Goal: Communication & Community: Answer question/provide support

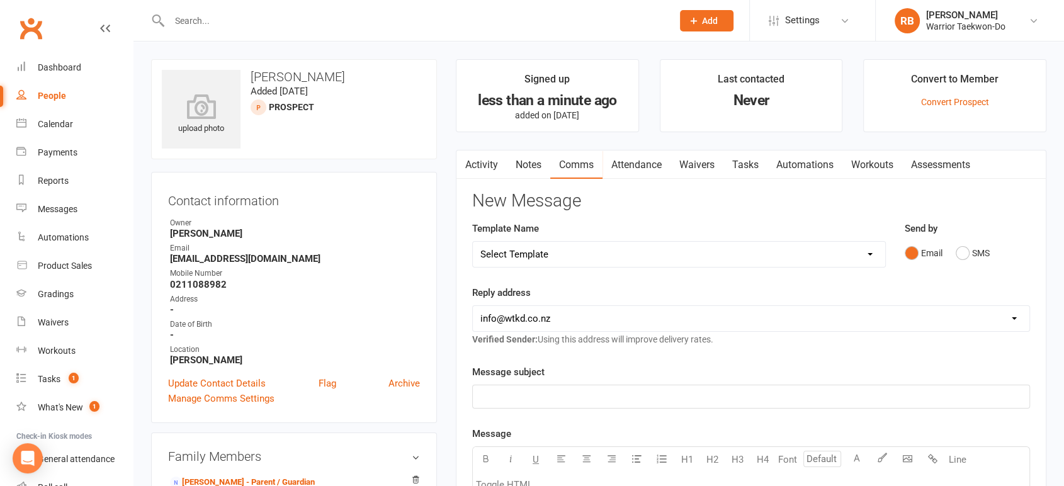
click at [230, 22] on input "text" at bounding box center [415, 21] width 498 height 18
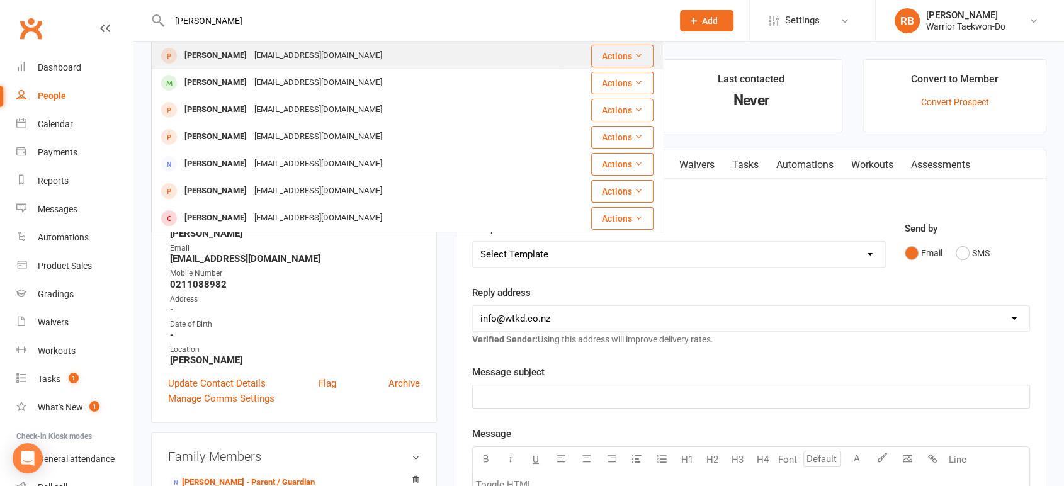
type input "[PERSON_NAME]"
click at [232, 50] on div "[PERSON_NAME]" at bounding box center [216, 56] width 70 height 18
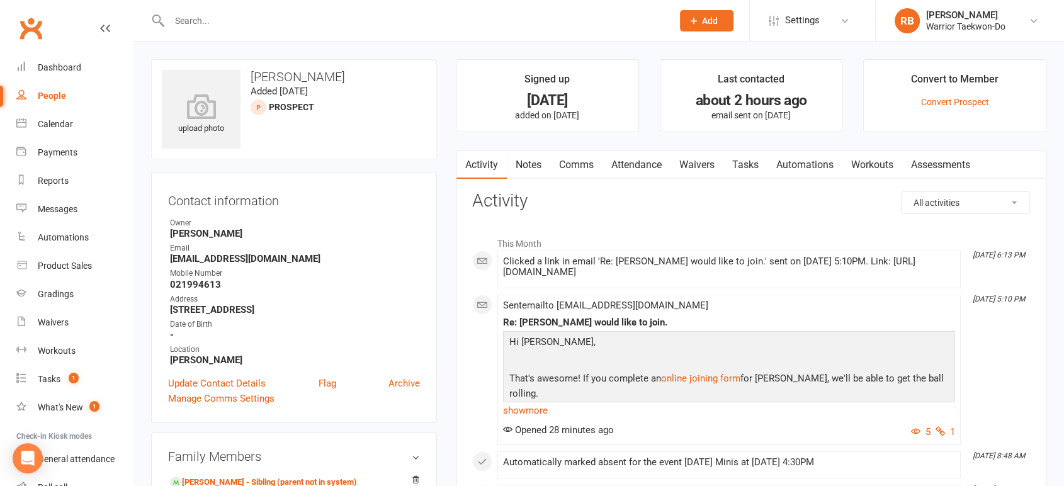
click at [589, 154] on link "Comms" at bounding box center [576, 164] width 52 height 29
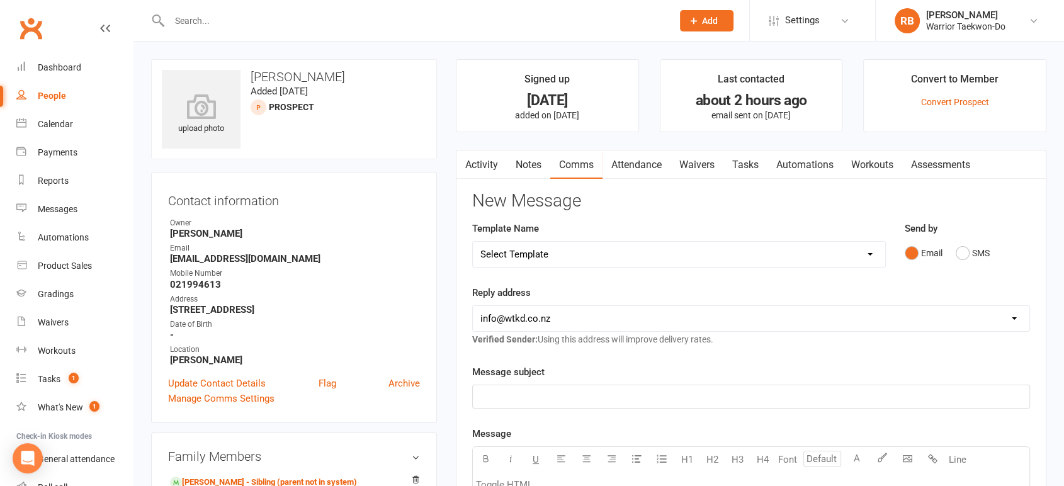
click at [547, 261] on select "Select Template [Email] We Miss You - 1st email [Email] Graduation from Junior …" at bounding box center [679, 254] width 412 height 25
select select "12"
click at [473, 242] on select "Select Template [Email] We Miss You - 1st email [Email] Graduation from Junior …" at bounding box center [679, 254] width 412 height 25
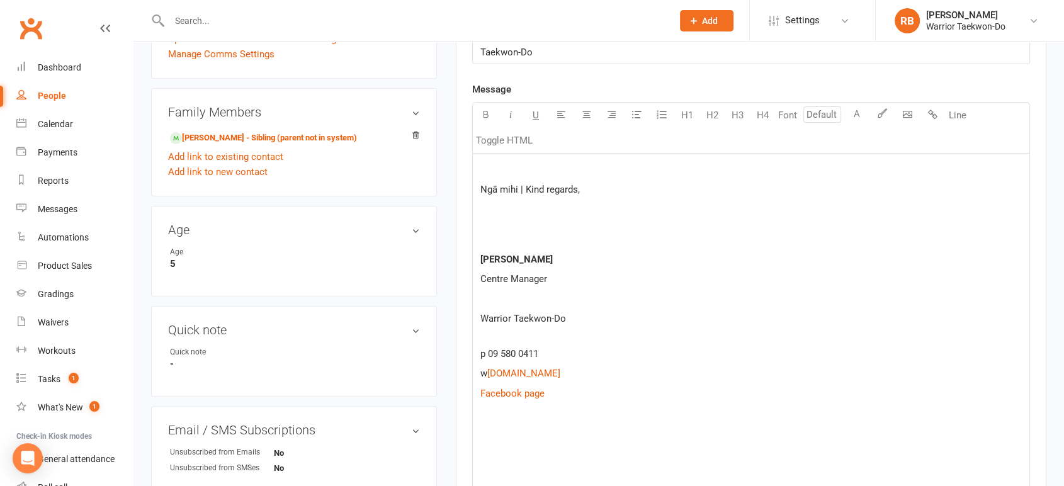
scroll to position [419, 0]
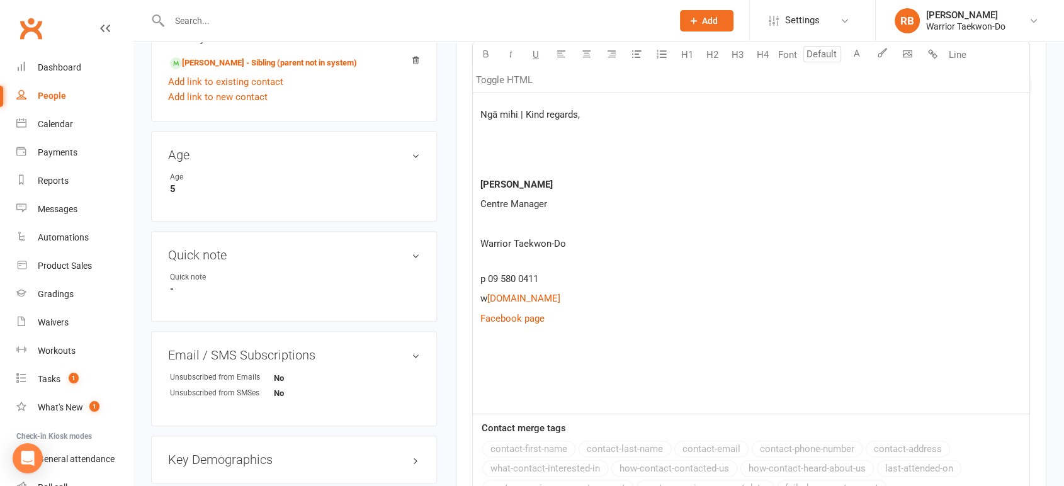
click at [504, 366] on div "Ngā mihi | Kind regards, [PERSON_NAME] Centre Manager Warrior Taekwon-Do p 09 5…" at bounding box center [751, 247] width 557 height 336
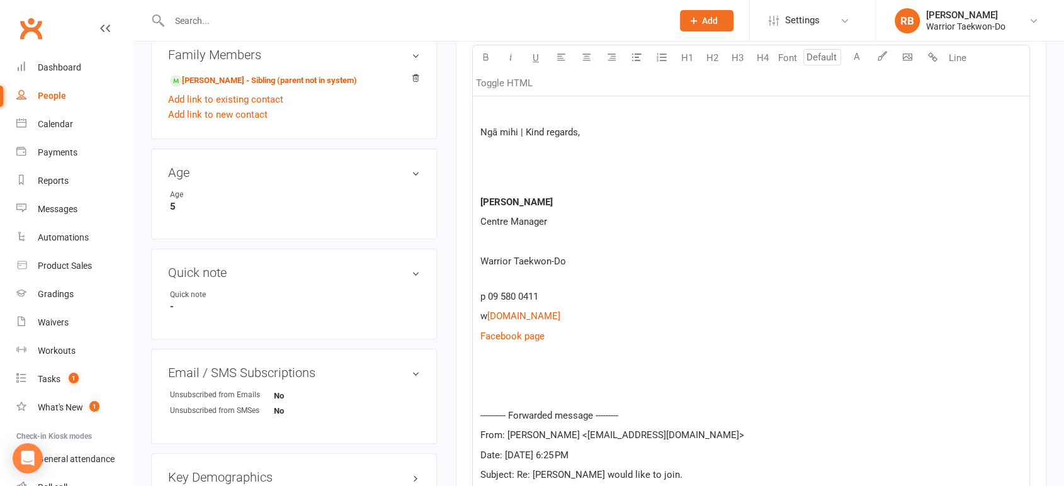
scroll to position [520, 0]
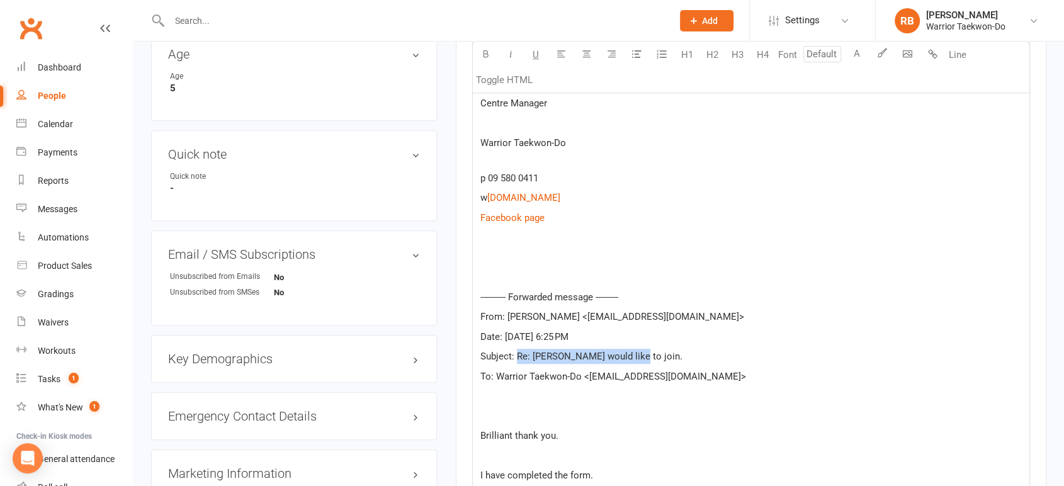
drag, startPoint x: 660, startPoint y: 349, endPoint x: 518, endPoint y: 356, distance: 142.4
click at [518, 356] on p "Subject: Re: [PERSON_NAME] would like to join." at bounding box center [750, 356] width 541 height 15
copy span "Re: [PERSON_NAME] would like to join."
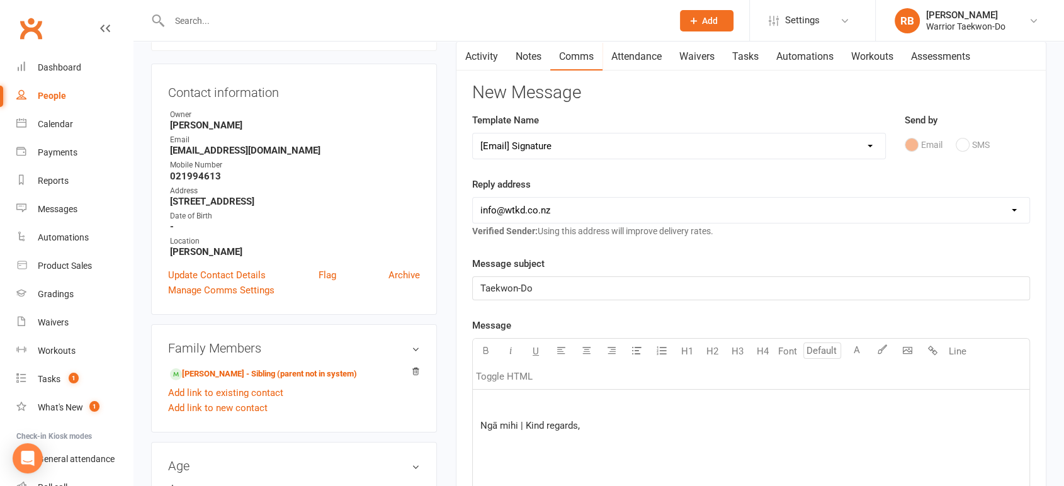
scroll to position [30, 0]
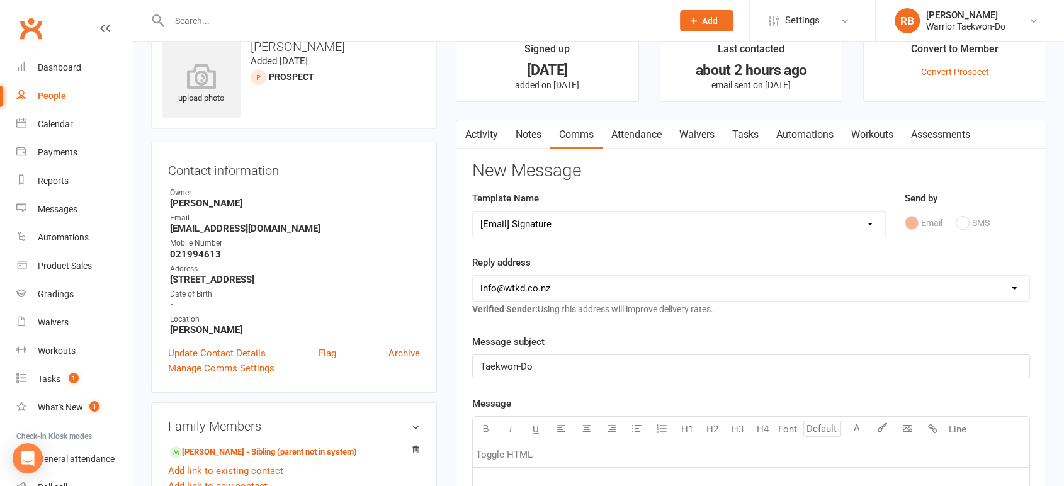
drag, startPoint x: 554, startPoint y: 368, endPoint x: 300, endPoint y: 339, distance: 255.4
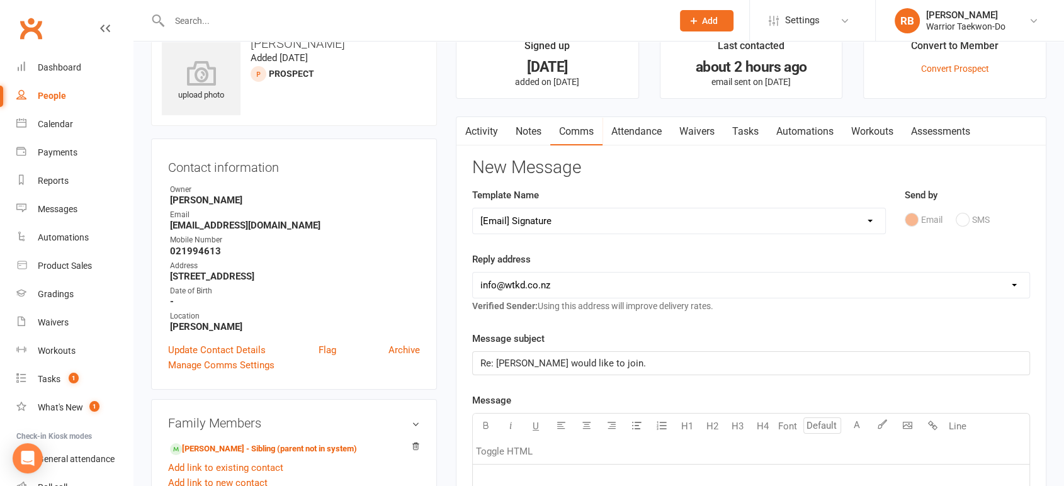
scroll to position [310, 0]
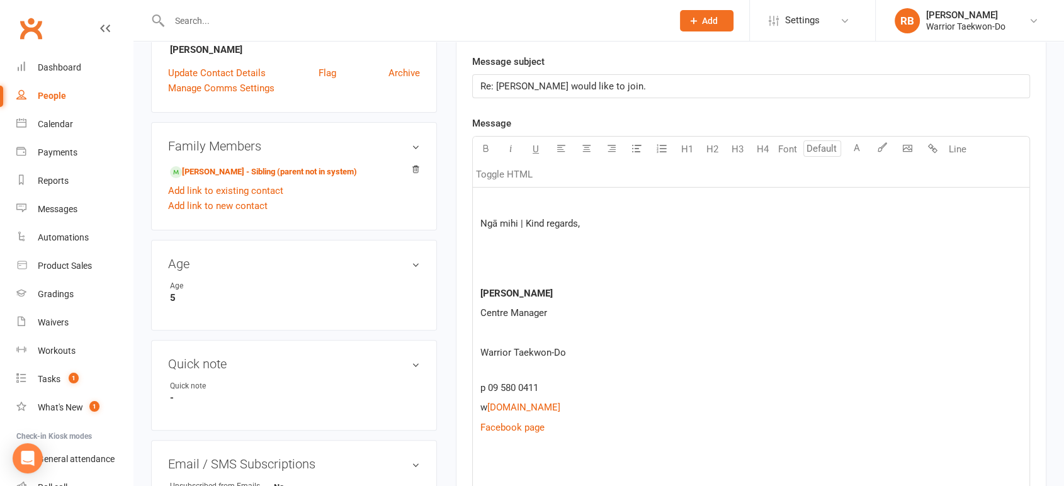
click at [501, 196] on p at bounding box center [750, 203] width 541 height 15
click at [483, 197] on p at bounding box center [750, 203] width 541 height 15
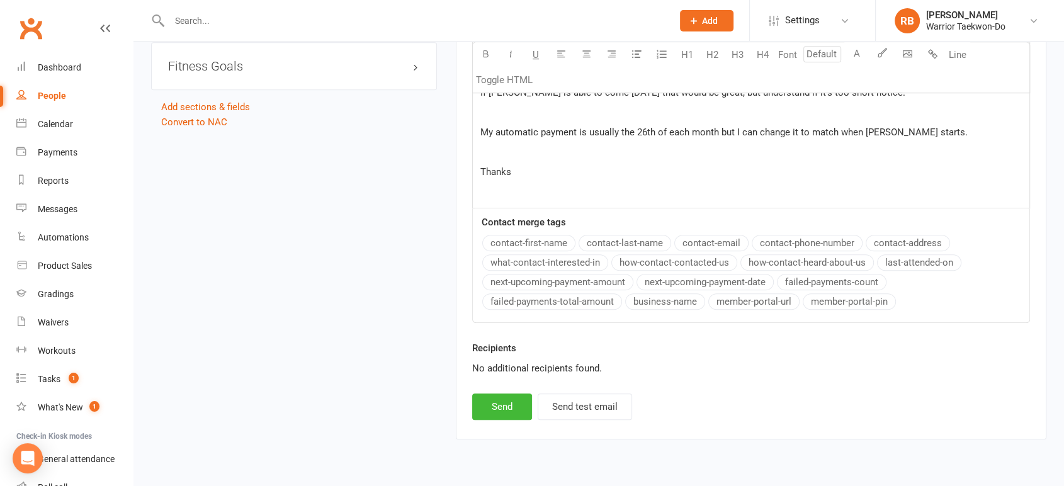
scroll to position [1073, 0]
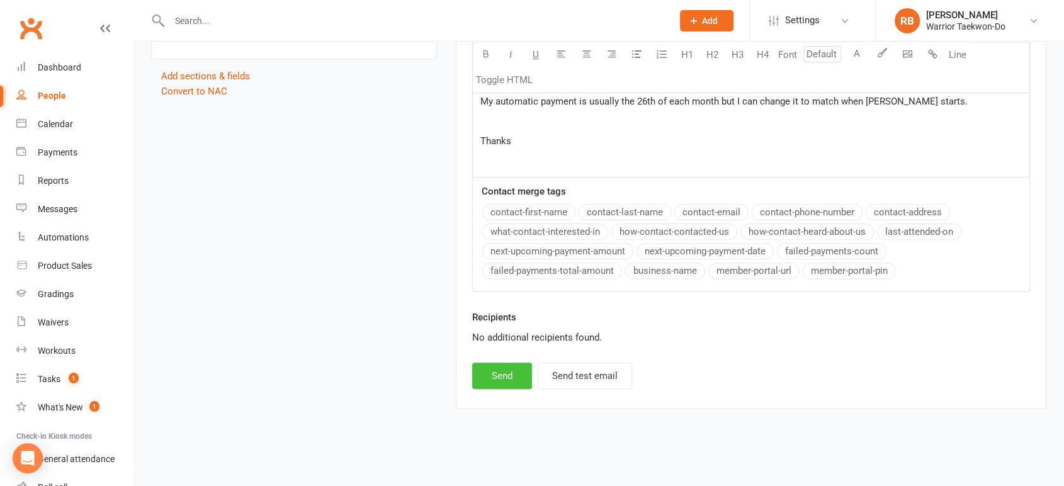
click at [512, 375] on button "Send" at bounding box center [502, 376] width 60 height 26
select select
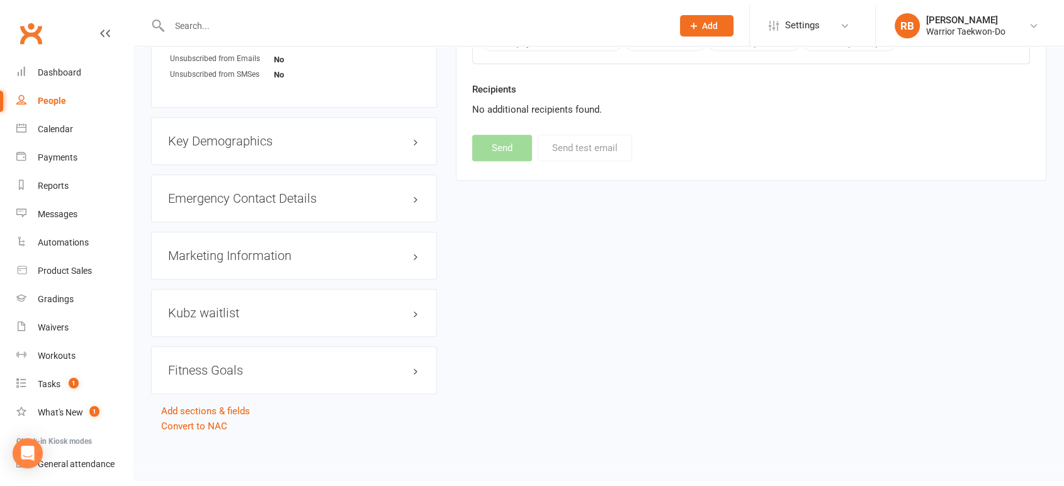
scroll to position [732, 0]
